Goal: Navigation & Orientation: Find specific page/section

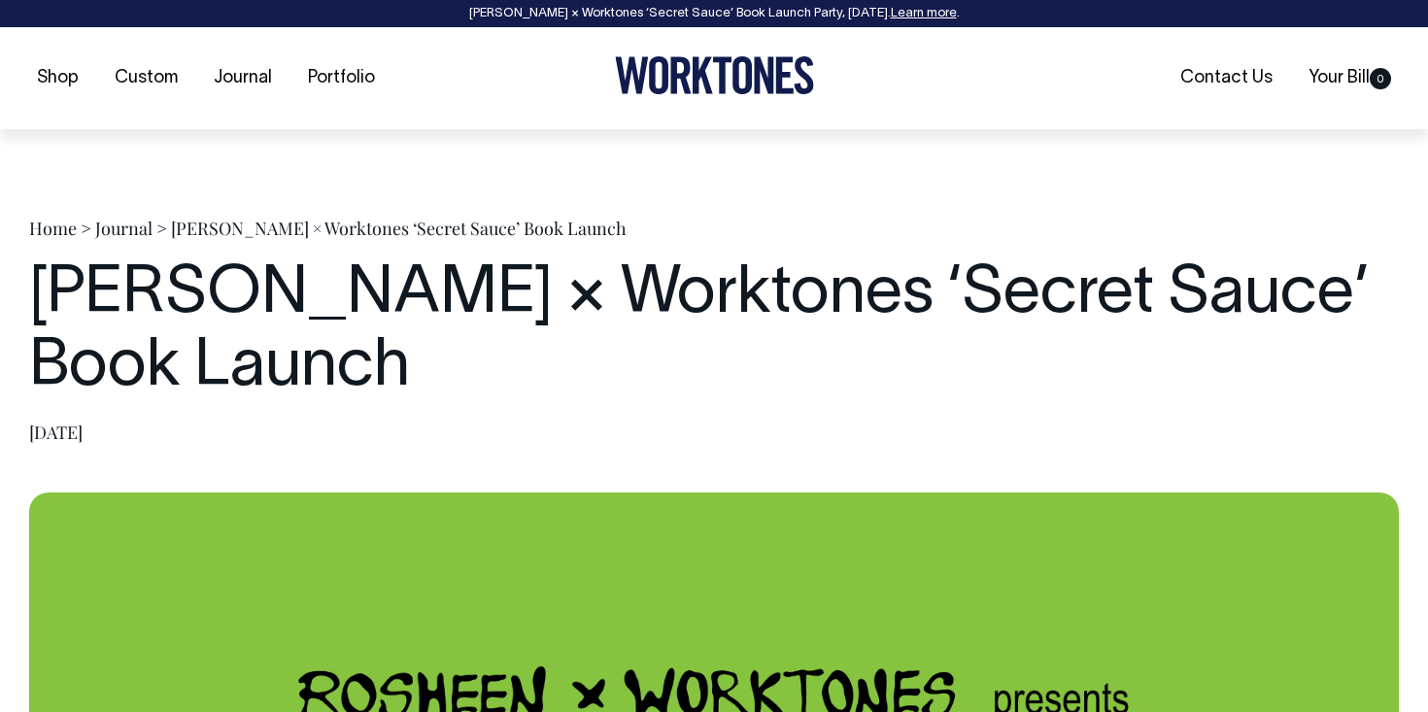
scroll to position [3129, 0]
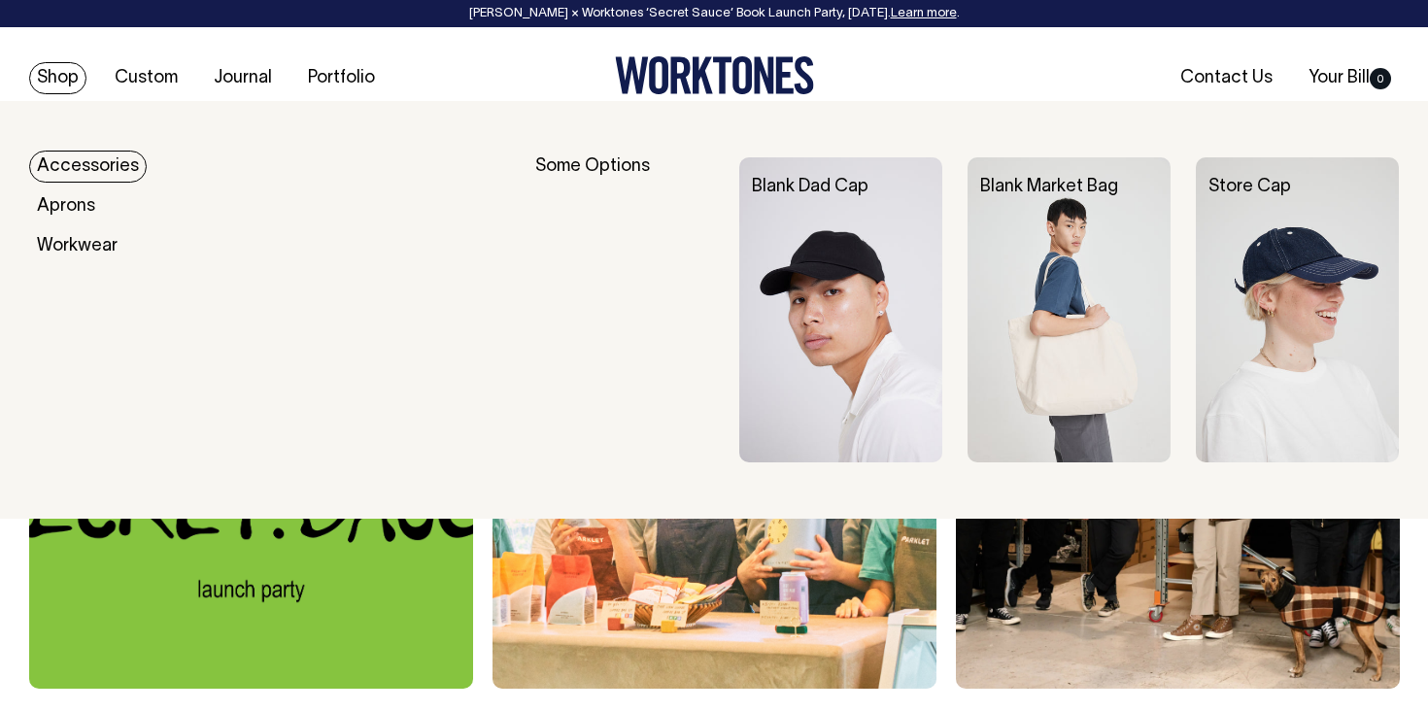
click at [52, 75] on link "Shop" at bounding box center [57, 78] width 57 height 32
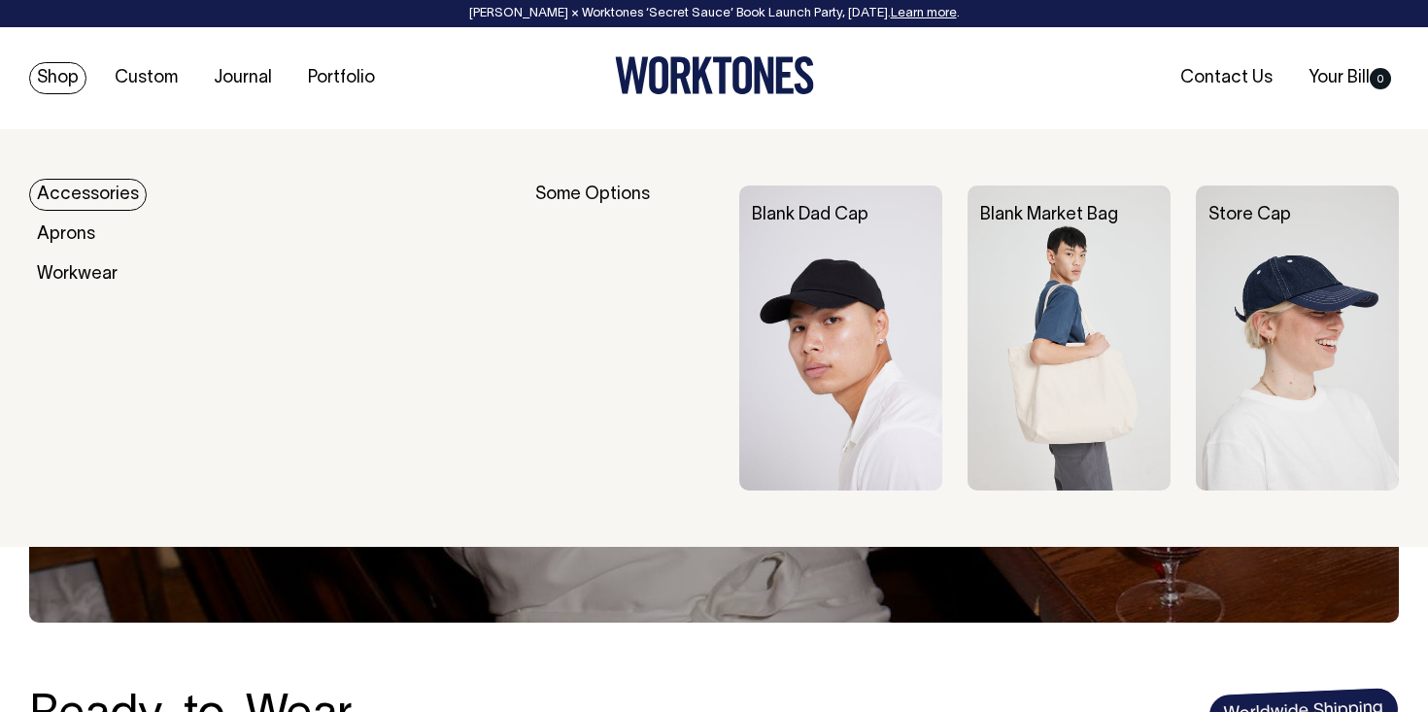
click at [1079, 330] on img at bounding box center [1068, 337] width 203 height 305
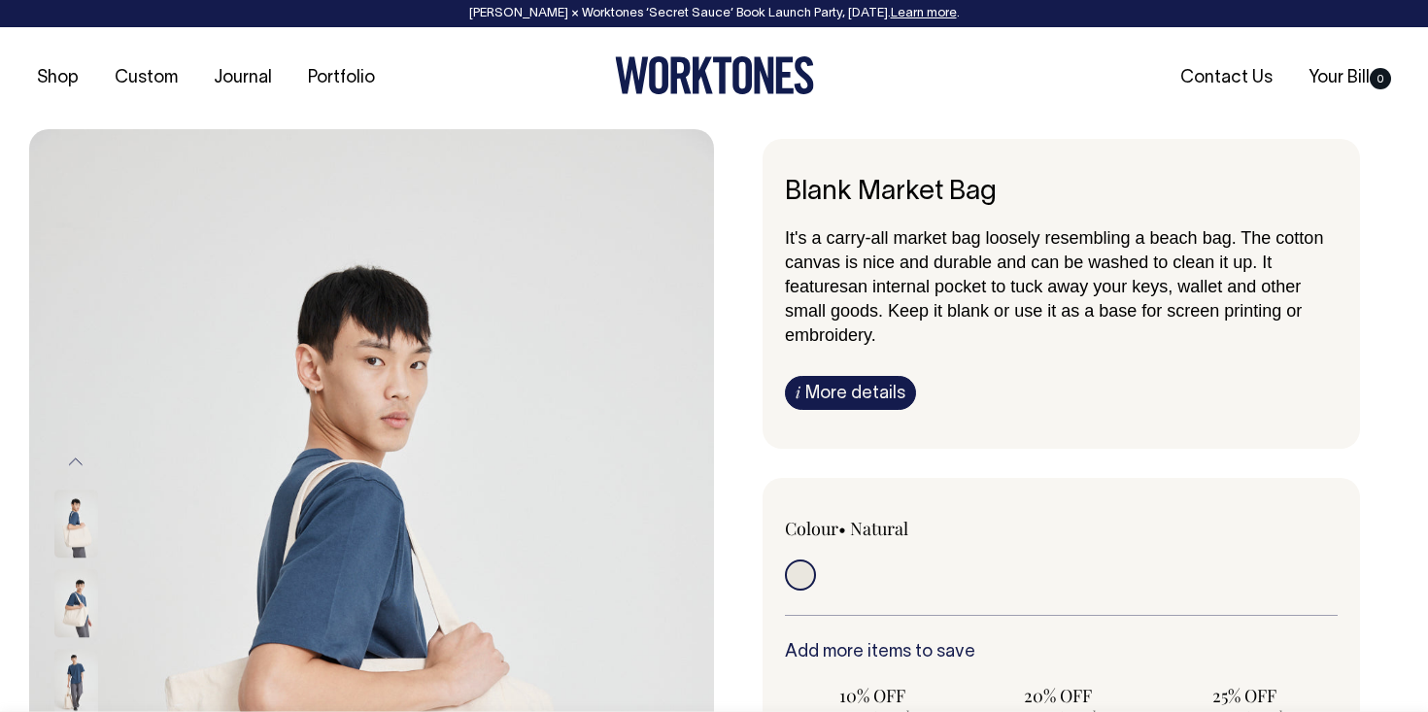
click at [924, 17] on link "Learn more" at bounding box center [924, 14] width 66 height 12
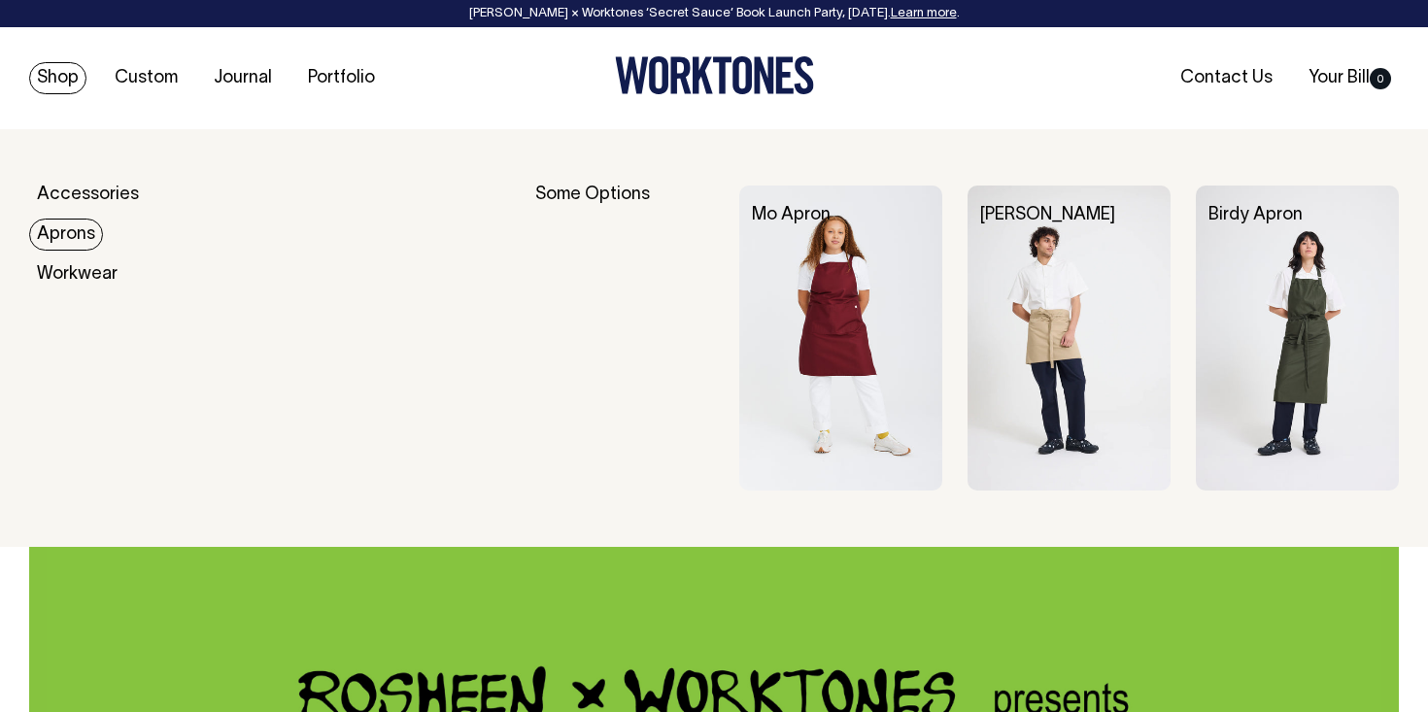
click at [44, 229] on link "Aprons" at bounding box center [66, 235] width 74 height 32
